Goal: Task Accomplishment & Management: Complete application form

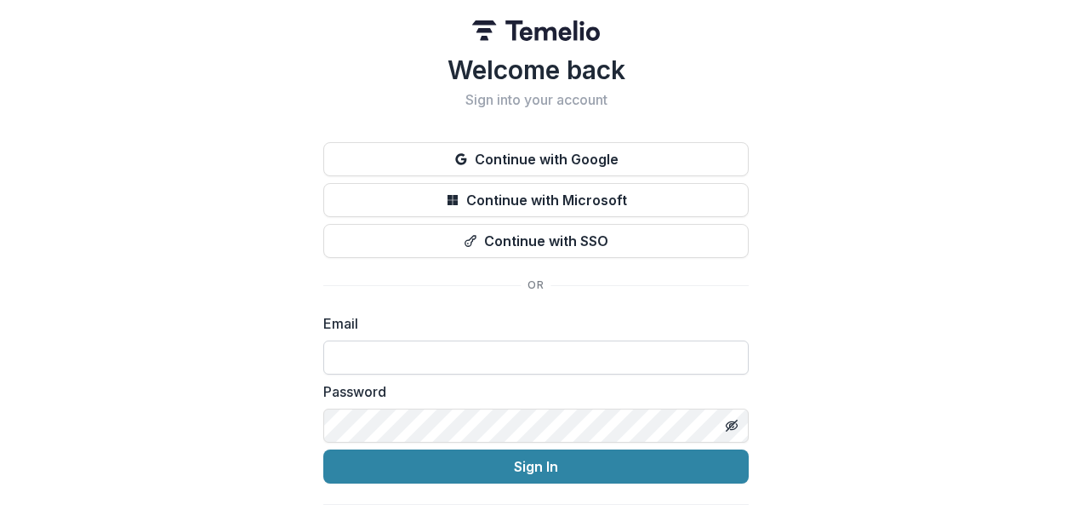
click at [406, 362] on input at bounding box center [535, 357] width 425 height 34
type input "**********"
click at [500, 485] on div "**********" at bounding box center [535, 298] width 425 height 488
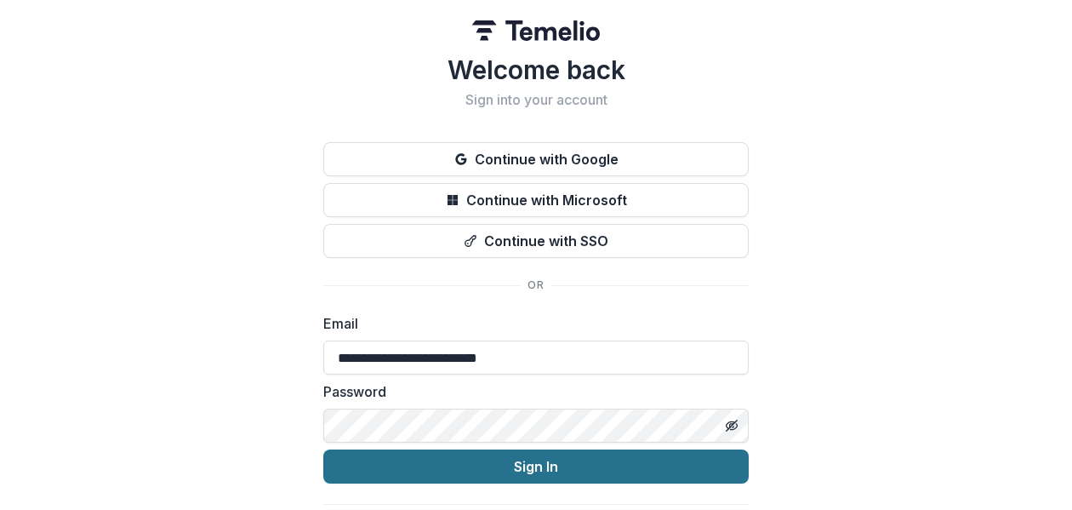
click at [495, 456] on button "Sign In" at bounding box center [535, 466] width 425 height 34
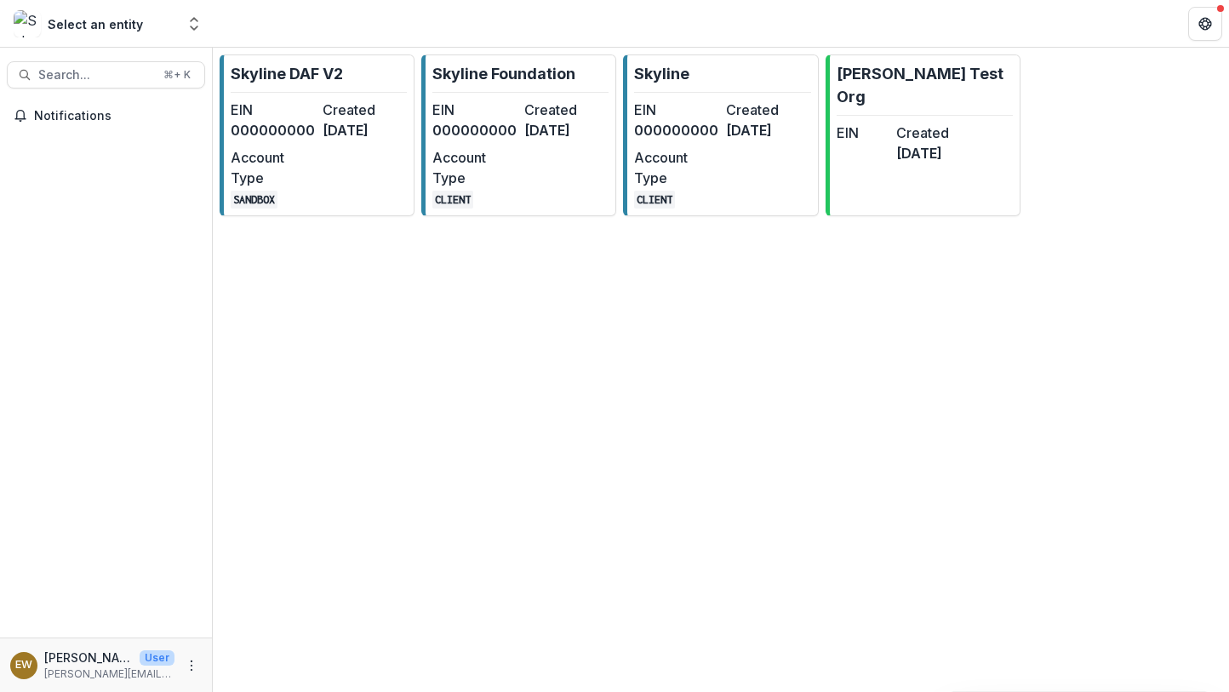
drag, startPoint x: 1025, startPoint y: 386, endPoint x: 555, endPoint y: 373, distance: 470.7
click at [470, 376] on div "Skyline DAF V2 EIN 000000000 Created [DATE] Account Type SANDBOX Skyline Founda…" at bounding box center [721, 370] width 1016 height 644
click at [755, 373] on div "Skyline DAF V2 EIN 000000000 Created [DATE] Account Type SANDBOX Skyline Founda…" at bounding box center [721, 370] width 1016 height 644
drag, startPoint x: 857, startPoint y: 365, endPoint x: 904, endPoint y: 421, distance: 73.1
click at [864, 420] on div "Skyline DAF V2 EIN 000000000 Created [DATE] Account Type SANDBOX Skyline Founda…" at bounding box center [721, 370] width 1016 height 644
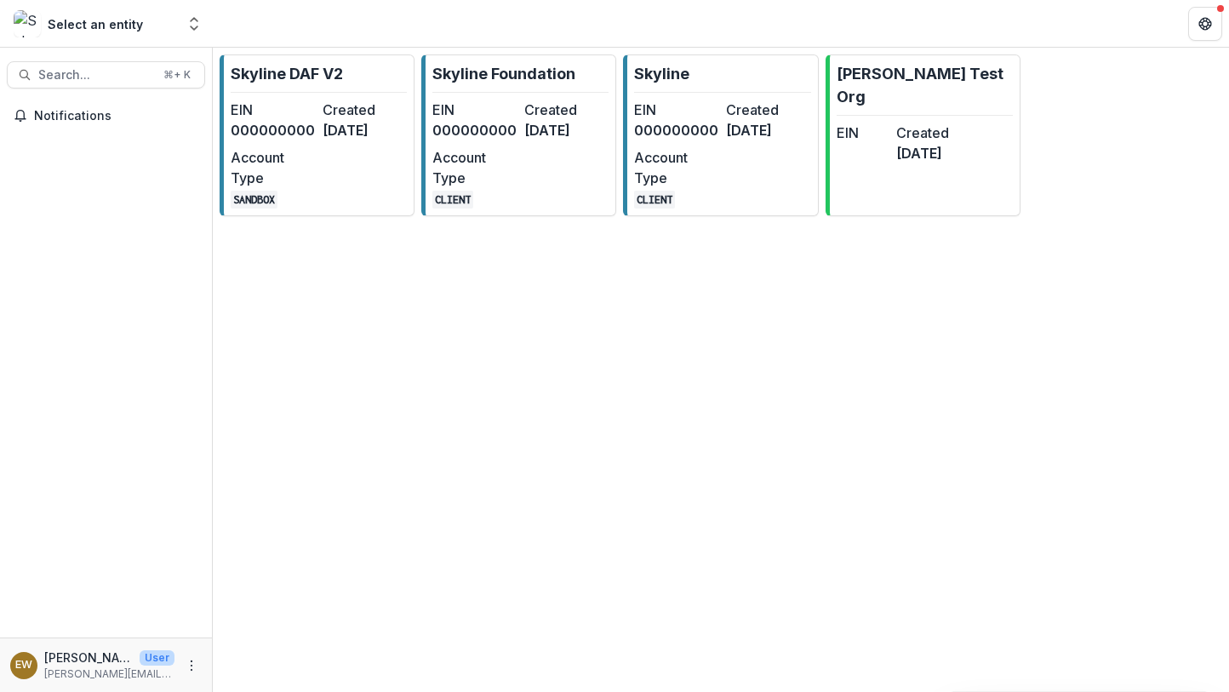
drag, startPoint x: 962, startPoint y: 415, endPoint x: 405, endPoint y: 270, distance: 575.9
click at [280, 251] on div "Skyline DAF V2 EIN 000000000 Created [DATE] Account Type SANDBOX Skyline Founda…" at bounding box center [721, 370] width 1016 height 644
click at [408, 264] on div "Skyline DAF V2 EIN 000000000 Created [DATE] Account Type SANDBOX Skyline Founda…" at bounding box center [721, 156] width 1016 height 216
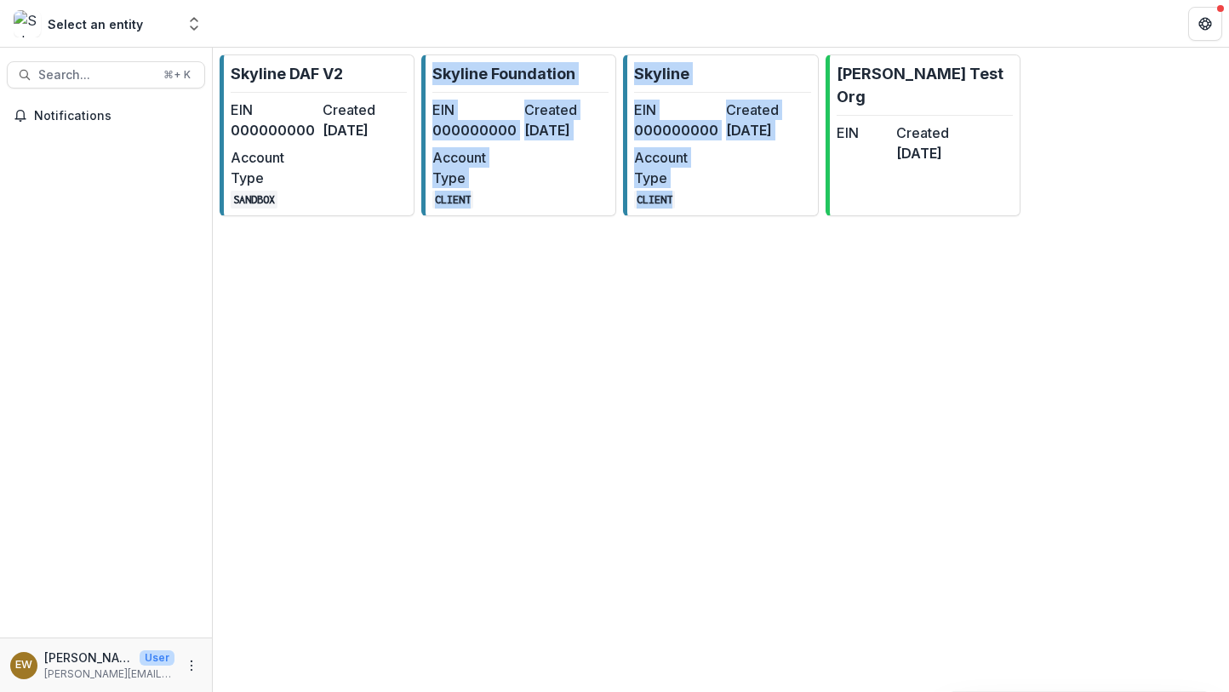
drag, startPoint x: 408, startPoint y: 271, endPoint x: 815, endPoint y: 461, distance: 449.1
click at [692, 425] on div "Skyline DAF V2 EIN 000000000 Created [DATE] Account Type SANDBOX Skyline Founda…" at bounding box center [721, 370] width 1016 height 644
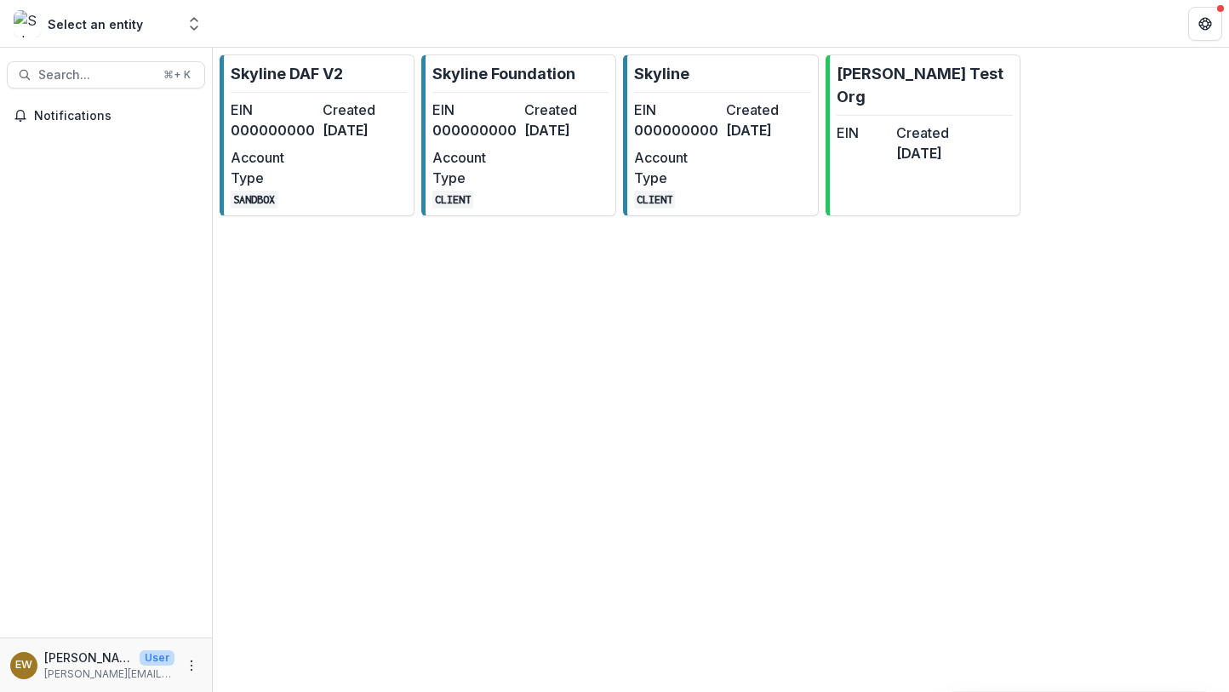
click at [856, 462] on div "Skyline DAF V2 EIN 000000000 Created [DATE] Account Type SANDBOX Skyline Founda…" at bounding box center [721, 370] width 1016 height 644
drag, startPoint x: 1078, startPoint y: 309, endPoint x: 53, endPoint y: 191, distance: 1032.0
click at [0, 100] on html "Skip to content Select an entity Aggregate Analysis Foundations Skyline DAF V2 …" at bounding box center [614, 346] width 1229 height 692
click at [556, 399] on div "Skyline DAF V2 EIN 000000000 Created [DATE] Account Type SANDBOX Skyline Founda…" at bounding box center [721, 370] width 1016 height 644
click at [486, 161] on div "EIN 000000000 Created 8 months ago Account Type CLIENT" at bounding box center [520, 154] width 176 height 109
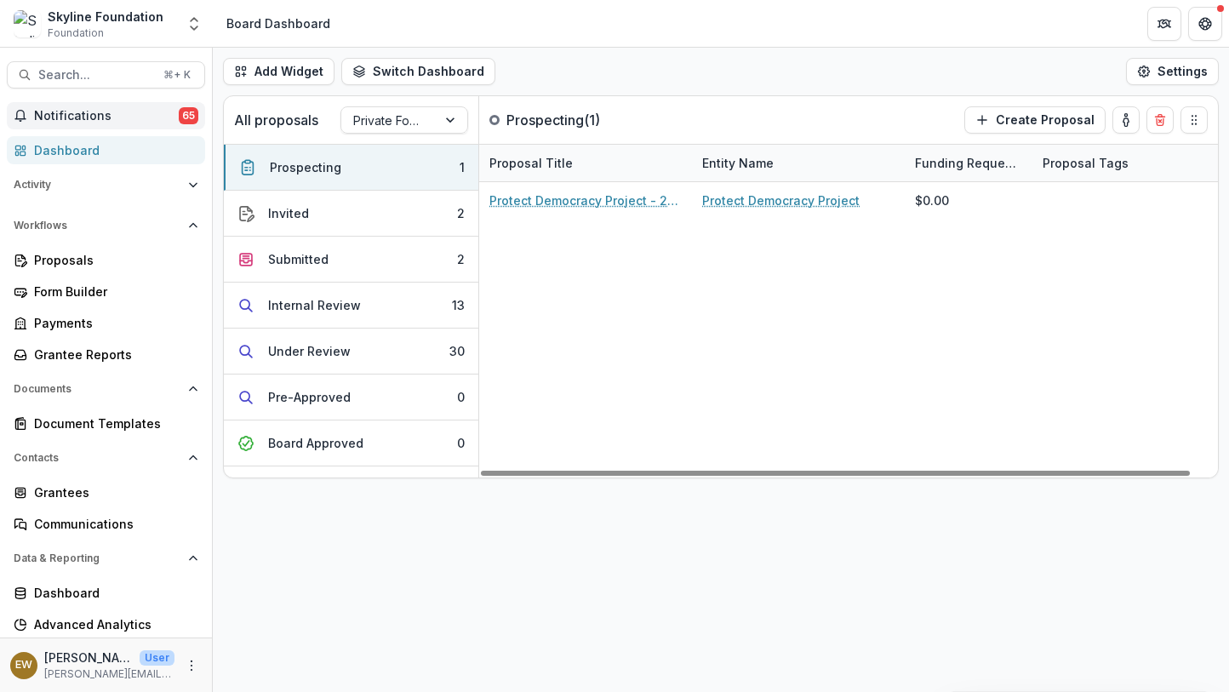
click at [115, 106] on button "Notifications 65" at bounding box center [106, 115] width 198 height 27
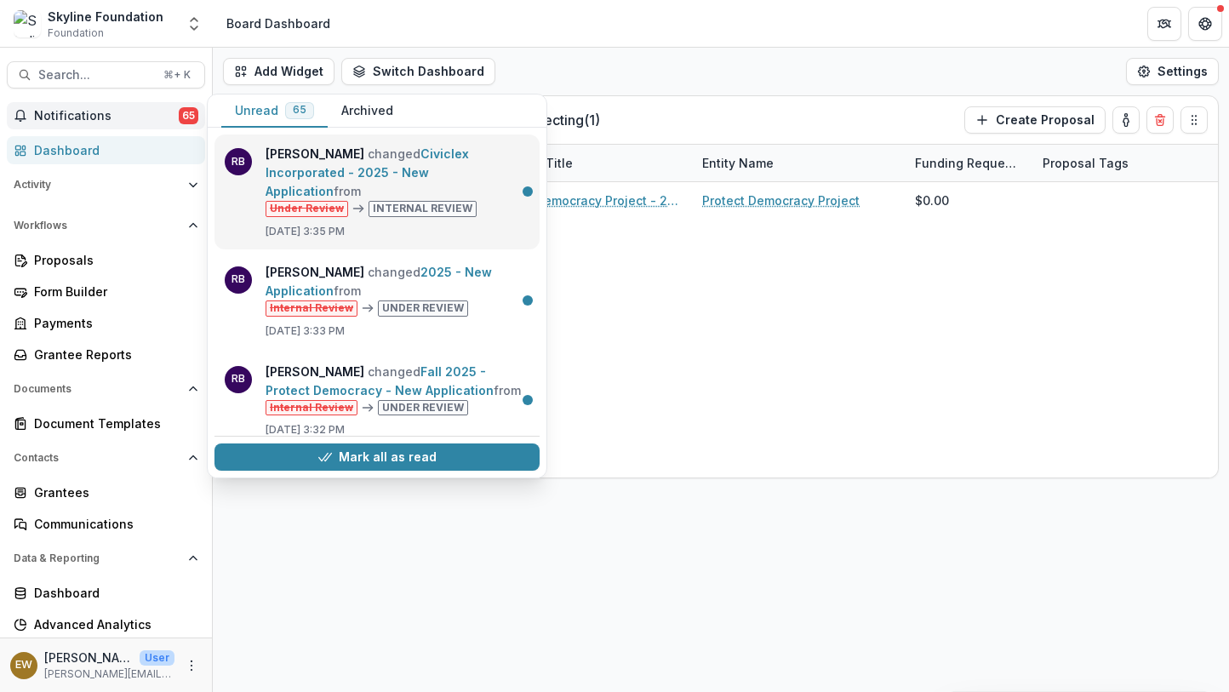
click at [305, 153] on link "Civiclex Incorporated - 2025 - New Application" at bounding box center [366, 172] width 203 height 52
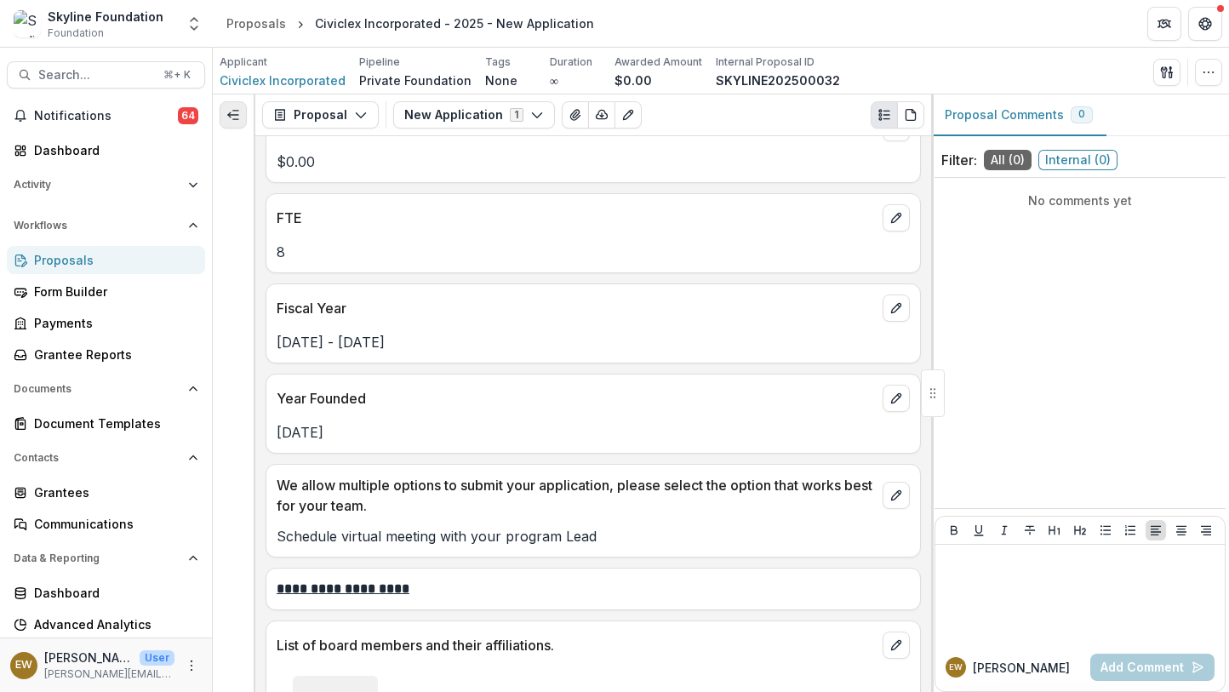
click at [231, 109] on icon "Expand left" at bounding box center [233, 115] width 14 height 14
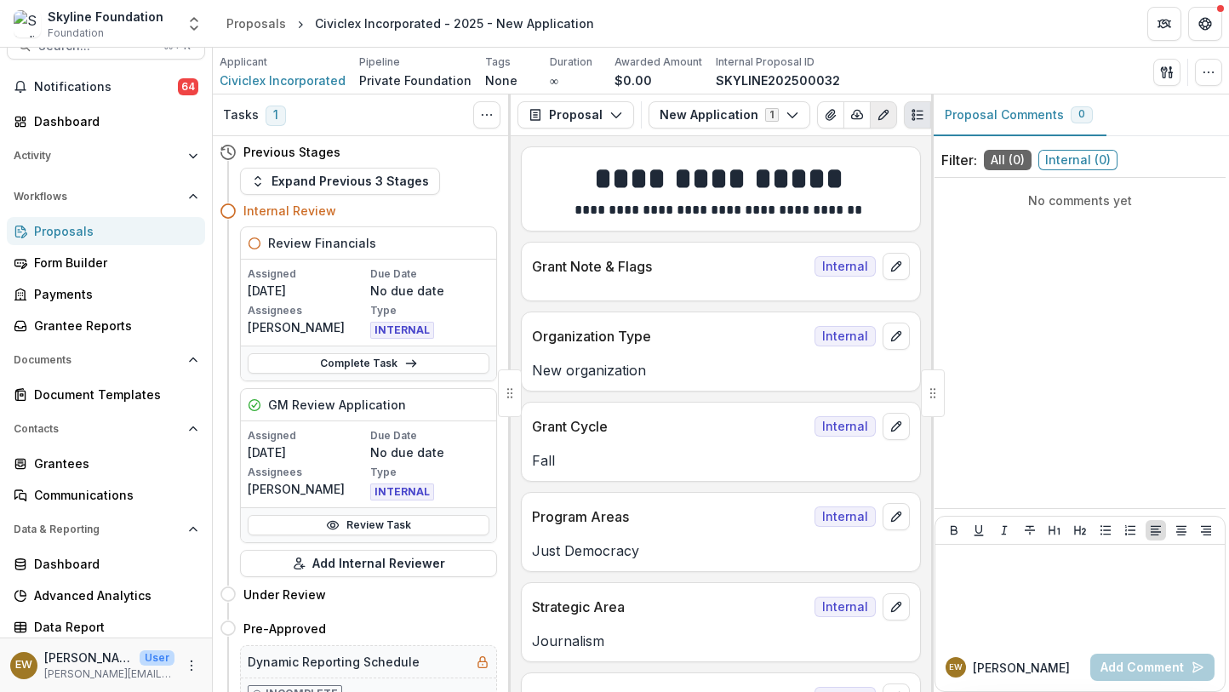
click at [876, 121] on icon "Edit as form" at bounding box center [883, 115] width 14 height 14
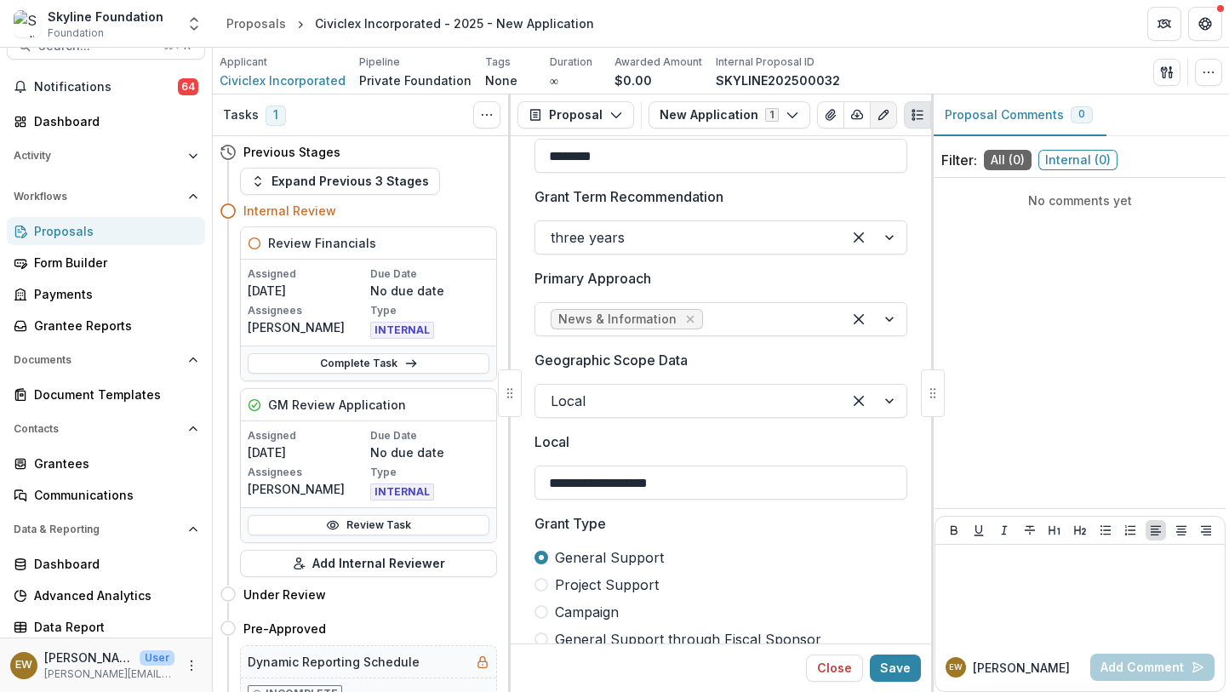
scroll to position [814, 0]
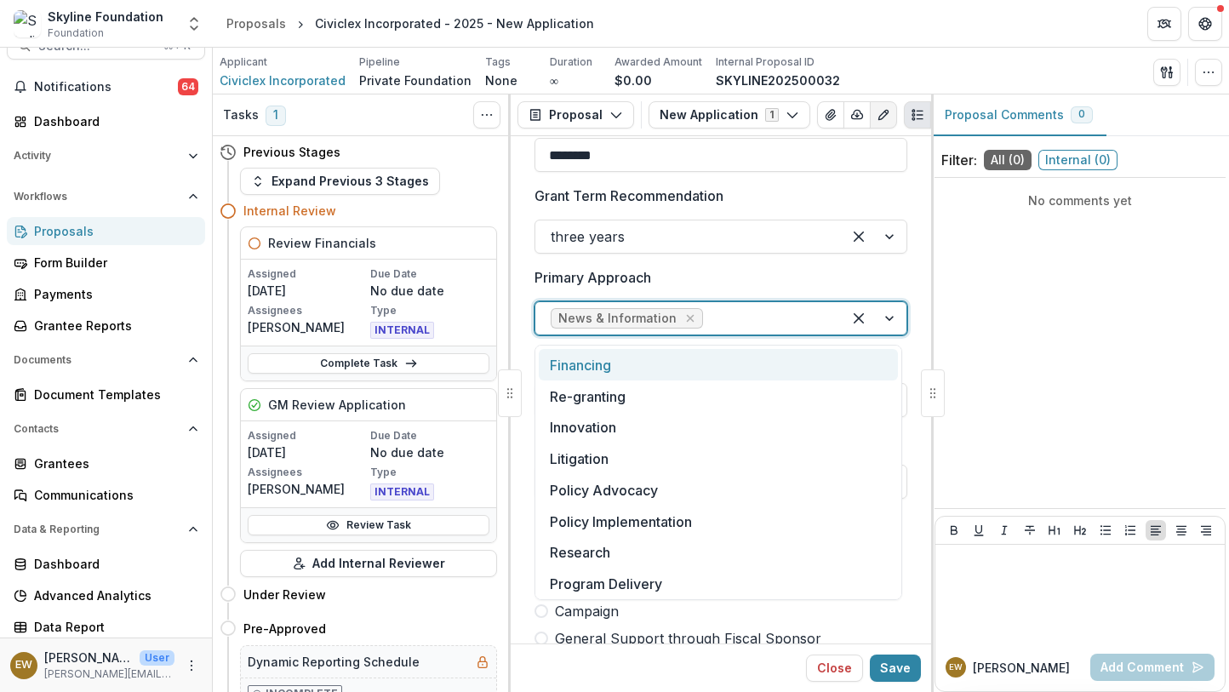
click at [891, 319] on div at bounding box center [873, 318] width 65 height 32
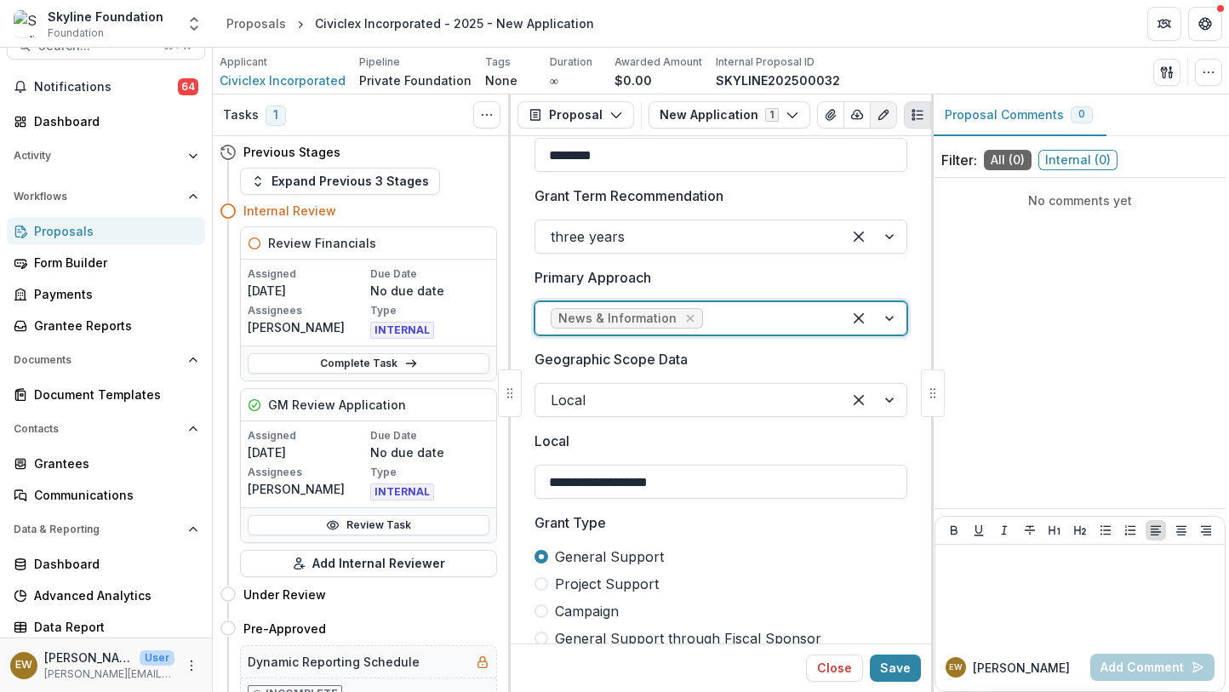
click at [887, 324] on div at bounding box center [873, 318] width 65 height 32
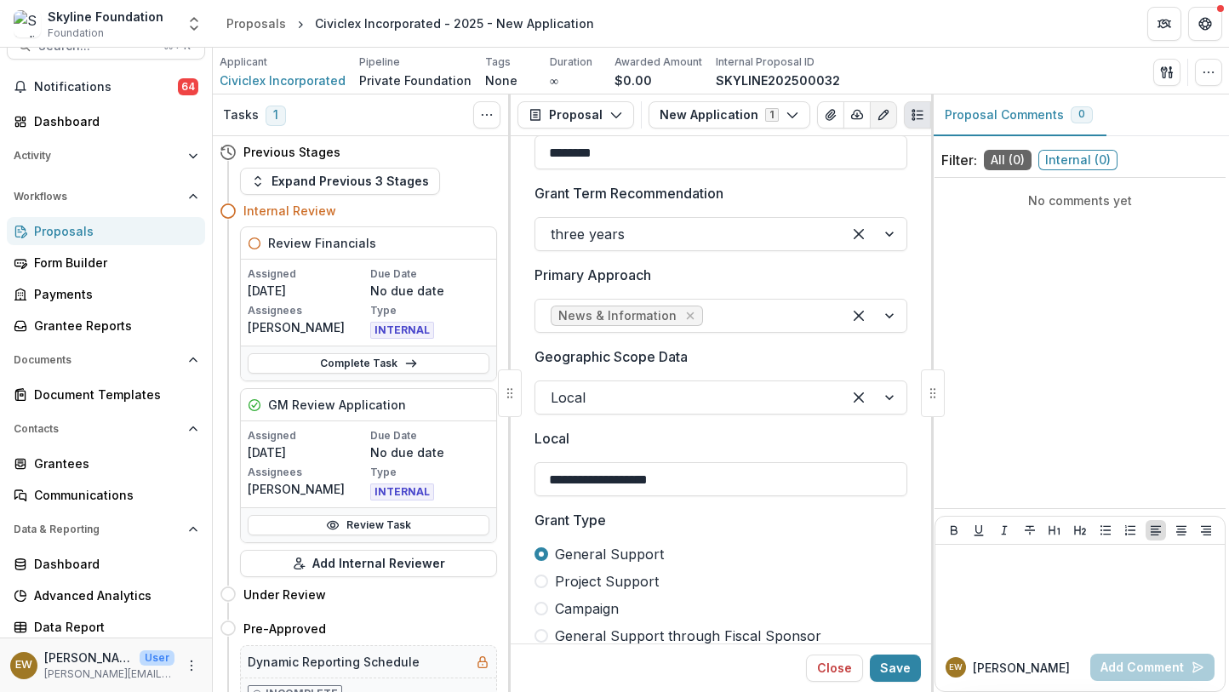
scroll to position [818, 0]
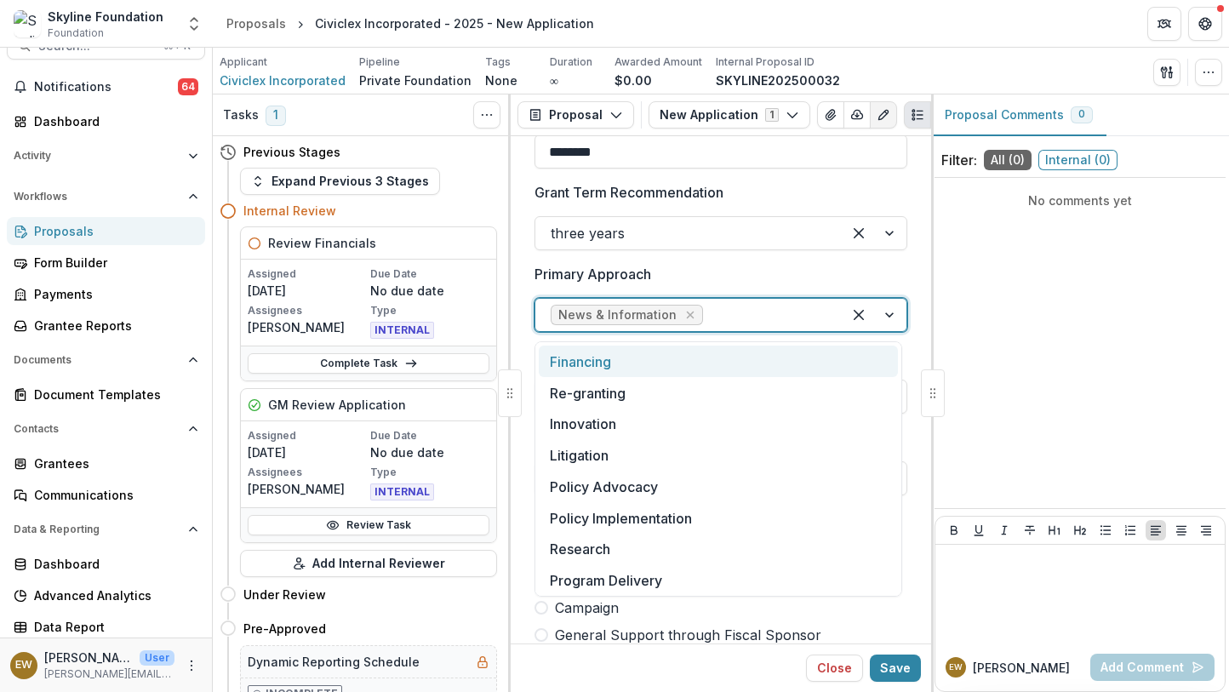
click at [886, 315] on div at bounding box center [873, 315] width 65 height 32
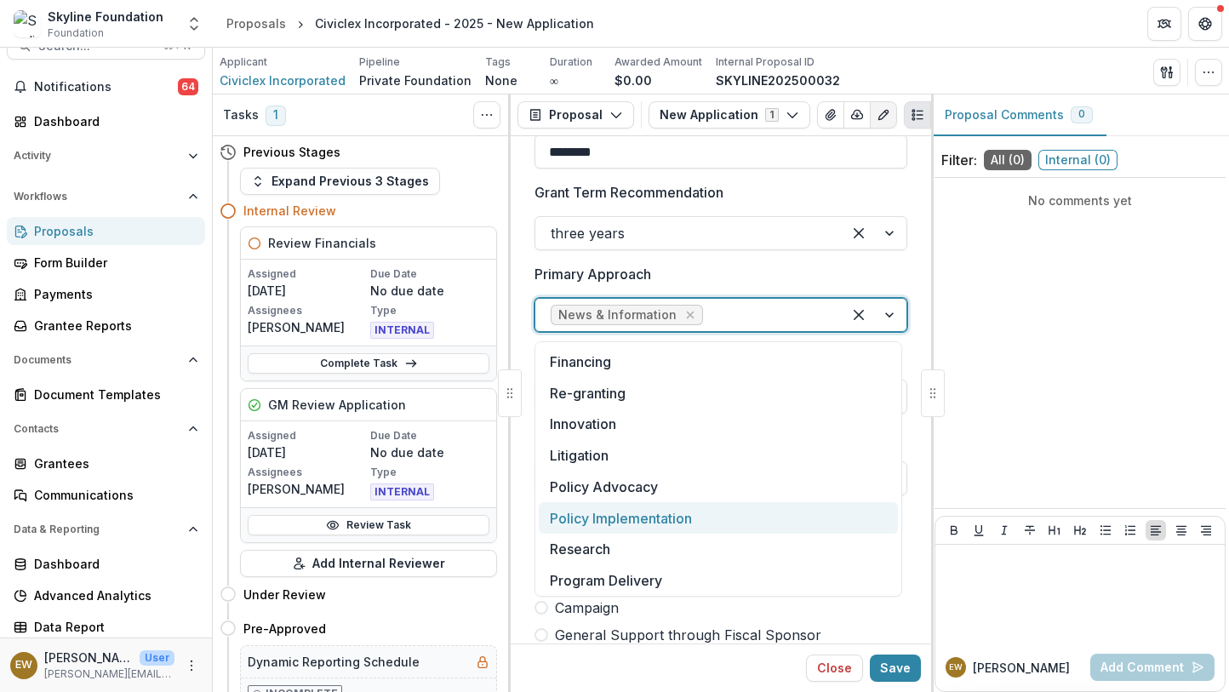
scroll to position [66, 0]
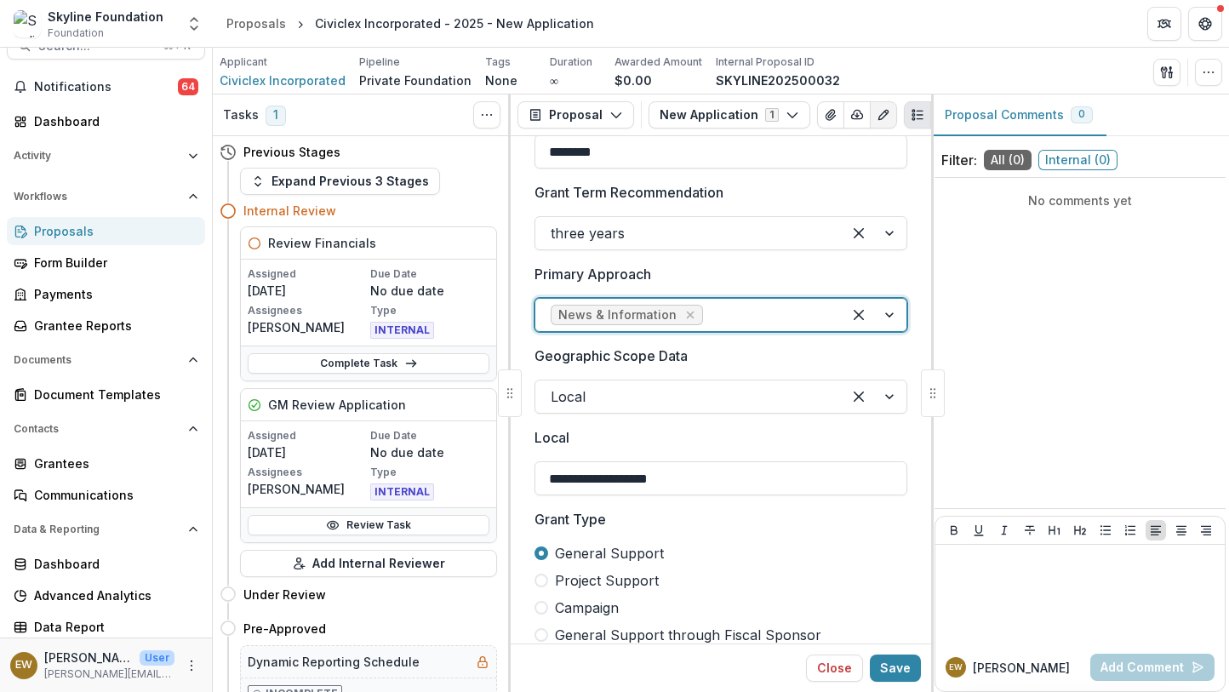
click at [881, 315] on div at bounding box center [873, 315] width 65 height 32
click at [888, 397] on div at bounding box center [873, 396] width 65 height 32
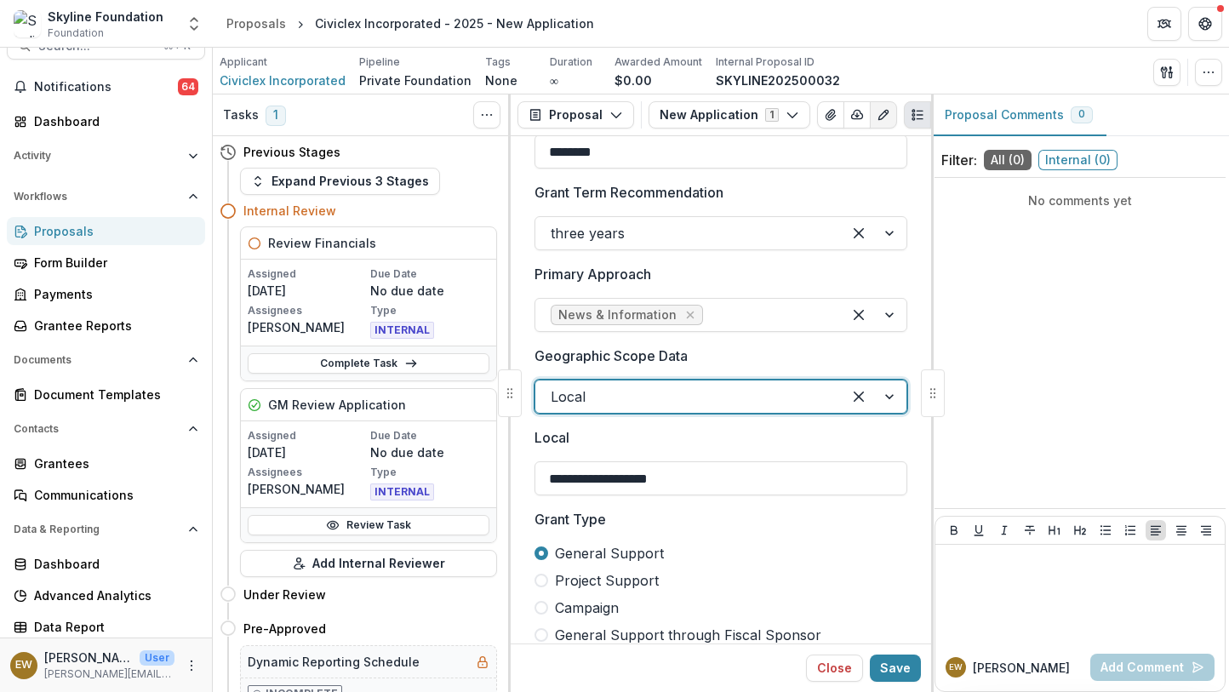
click at [888, 397] on div at bounding box center [873, 396] width 65 height 32
click at [921, 284] on div "**********" at bounding box center [720, 389] width 420 height 507
click at [883, 311] on div at bounding box center [873, 315] width 65 height 32
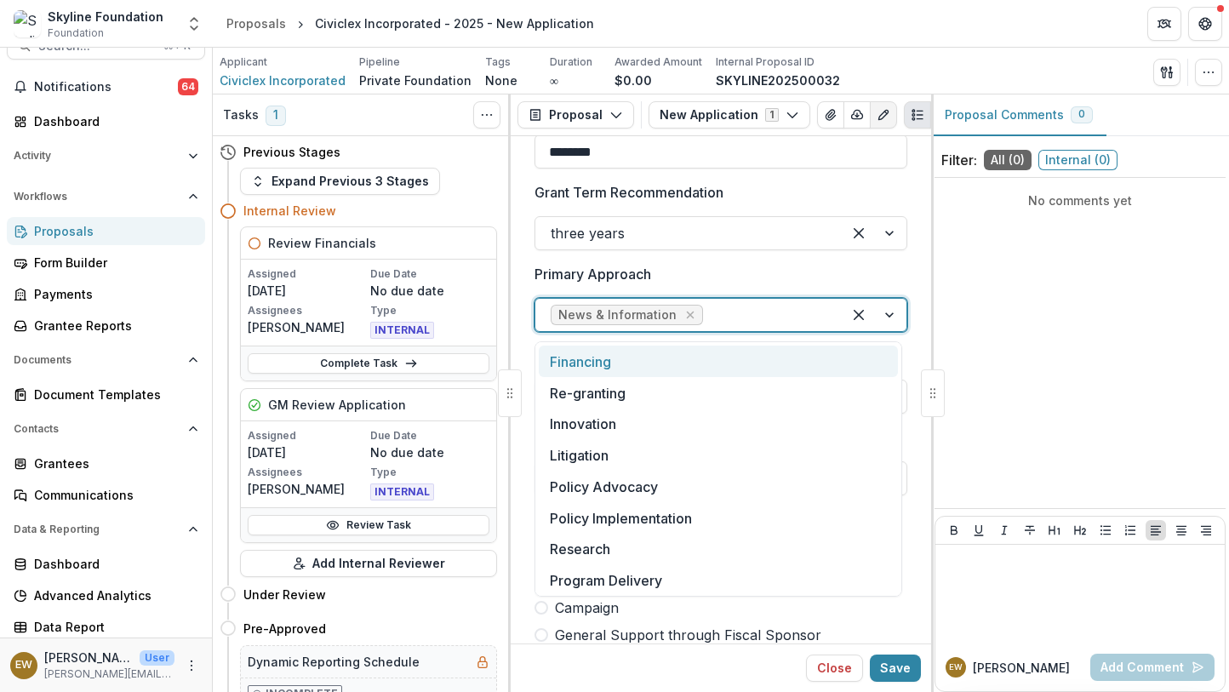
click at [886, 311] on div at bounding box center [873, 315] width 65 height 32
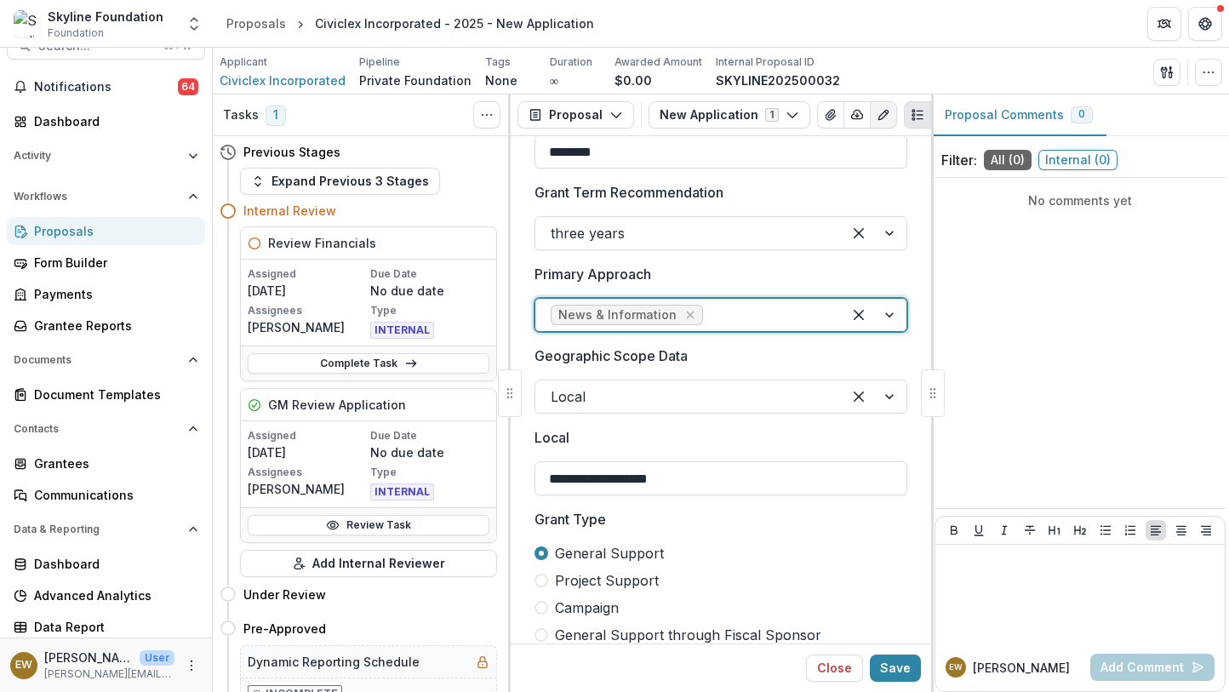
click at [887, 315] on div at bounding box center [873, 315] width 65 height 32
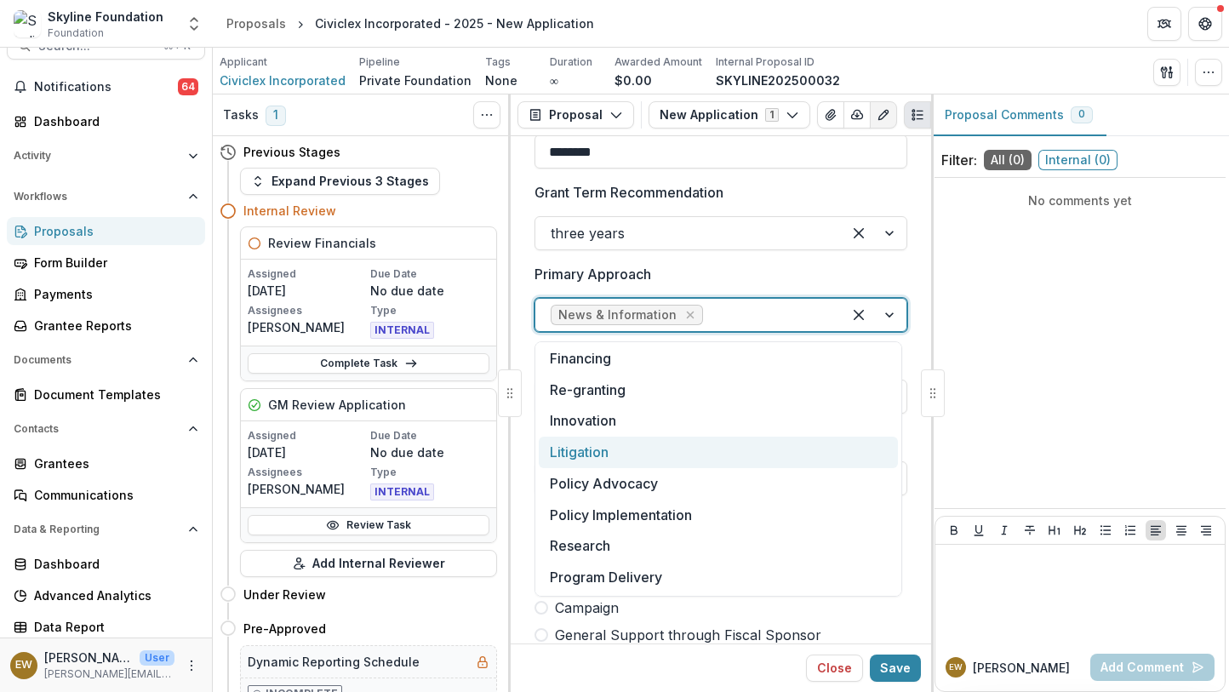
scroll to position [0, 0]
